Goal: Find contact information: Find contact information

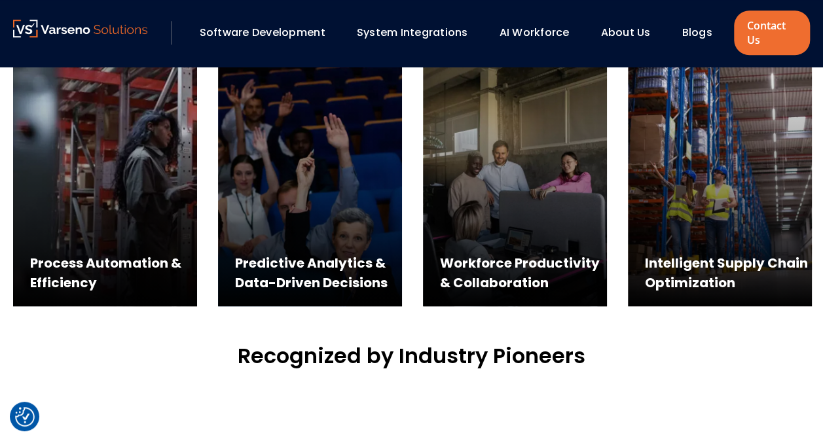
scroll to position [524, 0]
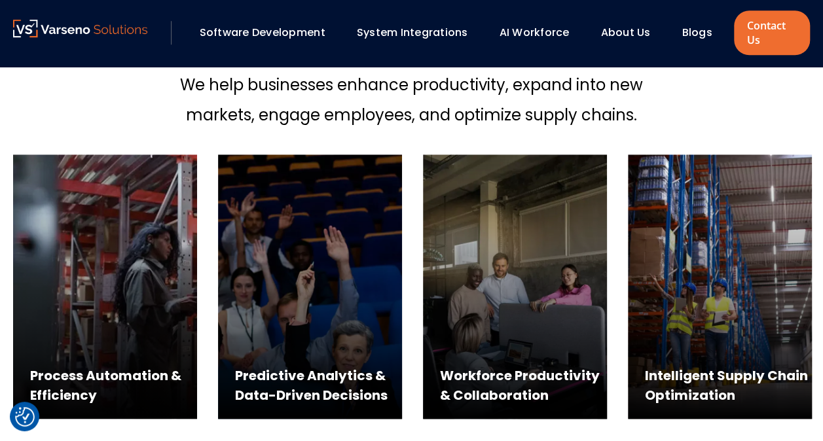
click at [569, 30] on link "AI Workforce" at bounding box center [534, 32] width 70 height 15
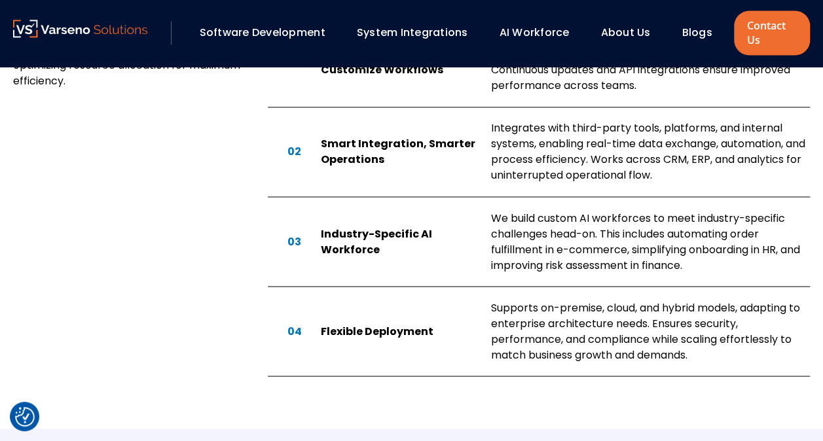
scroll to position [982, 0]
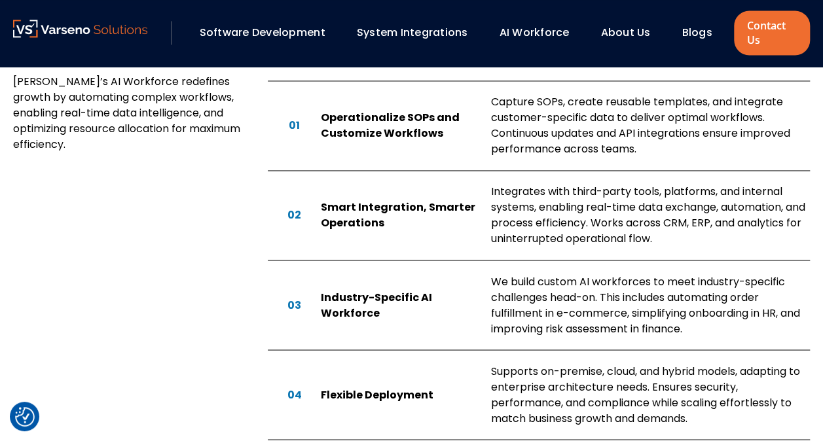
click at [626, 36] on link "About Us" at bounding box center [626, 32] width 50 height 15
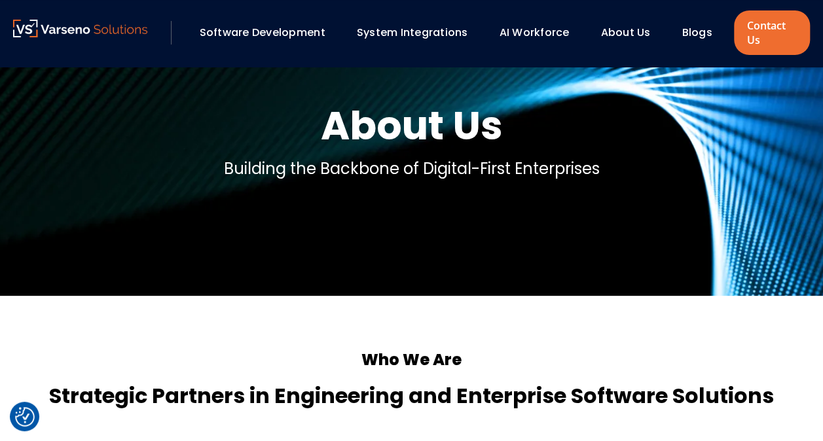
scroll to position [262, 0]
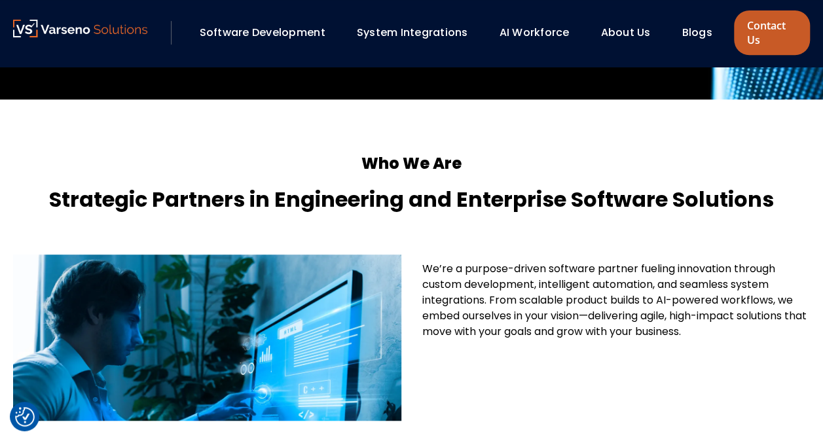
click at [774, 21] on link "Contact Us" at bounding box center [772, 32] width 76 height 45
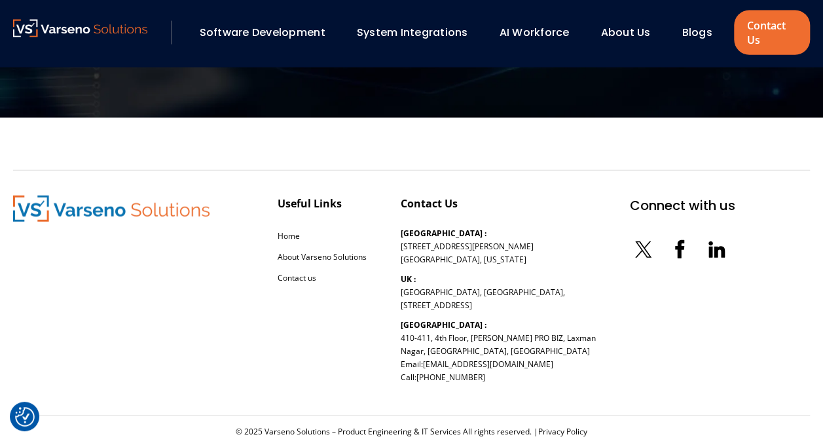
scroll to position [1504, 0]
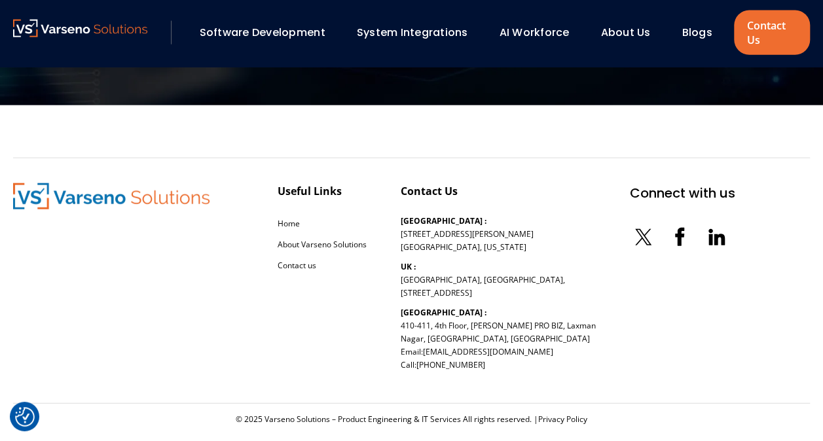
drag, startPoint x: 403, startPoint y: 305, endPoint x: 555, endPoint y: 319, distance: 152.6
click at [555, 319] on p "India : 410-411, 4th Floor, NANDAN PRO BIZ, Laxman Nagar, Baner, Pune, Maharash…" at bounding box center [498, 339] width 195 height 65
copy p "410-411, 4th Floor, NANDAN PRO BIZ, Laxman Nagar, Baner, Pune, Maharashtra 4110…"
